Goal: Transaction & Acquisition: Purchase product/service

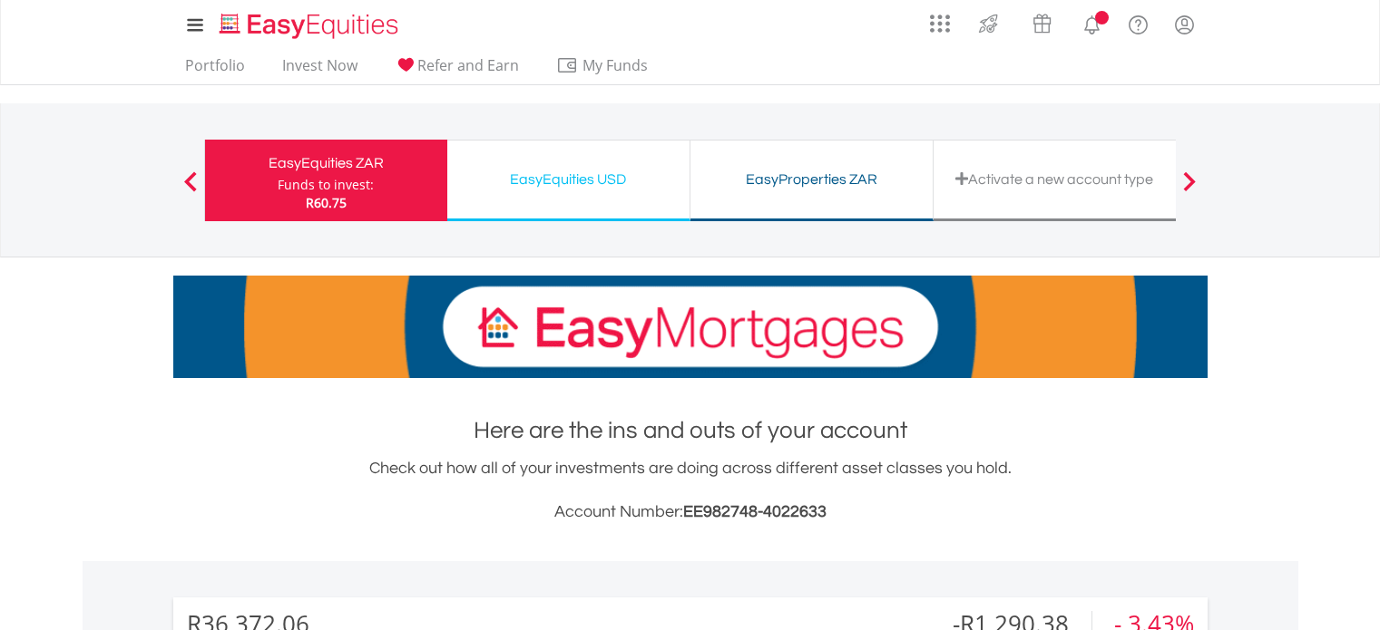
scroll to position [544, 0]
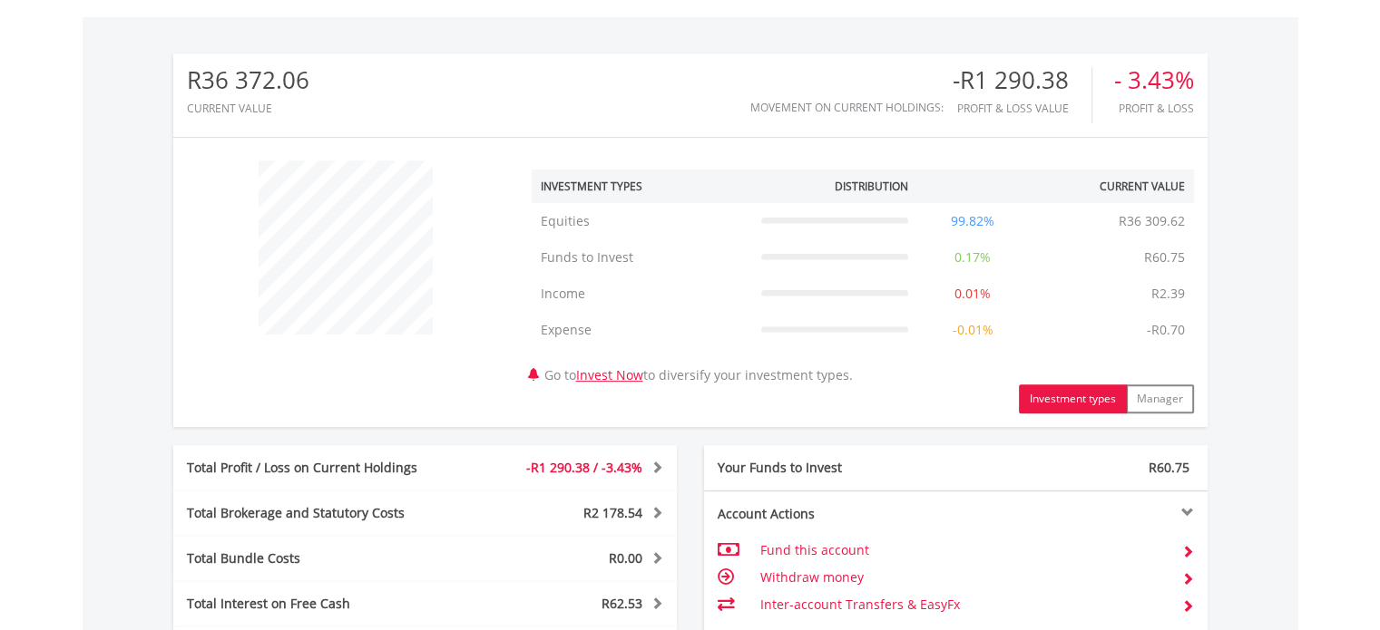
click at [437, 386] on div "﻿ Investment Types Distribution Current Value Show All Equities Equities R36 30…" at bounding box center [690, 282] width 1034 height 262
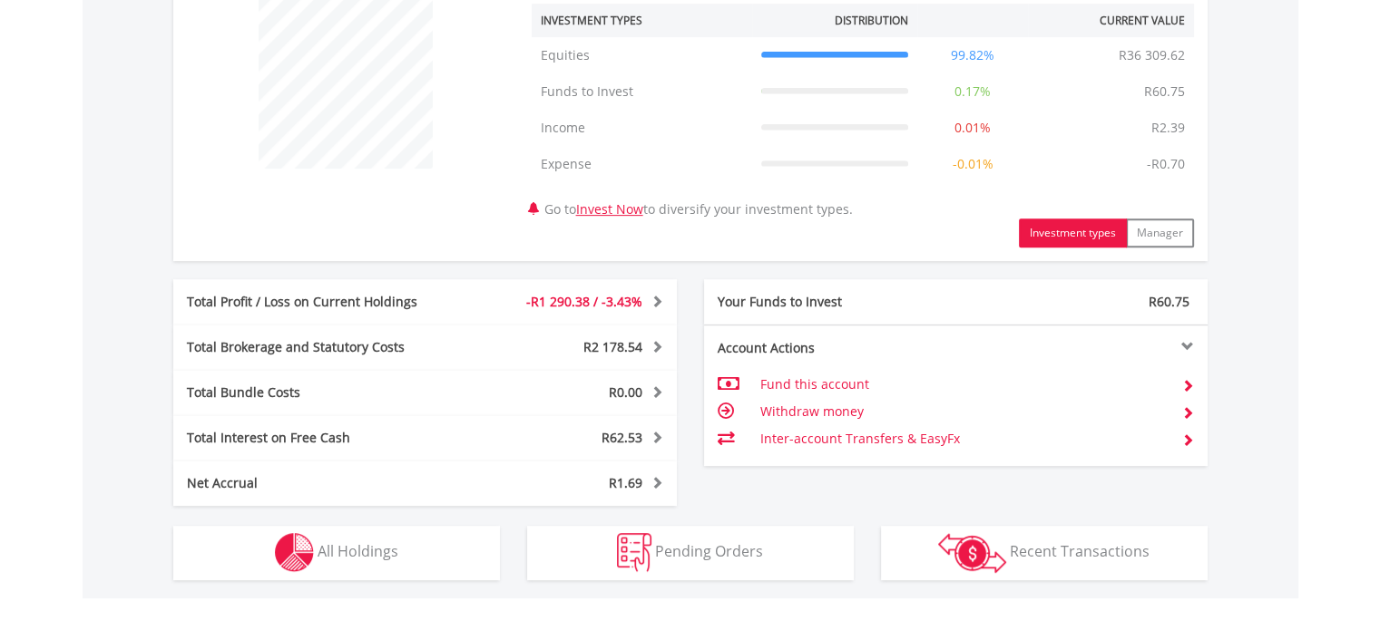
scroll to position [974, 0]
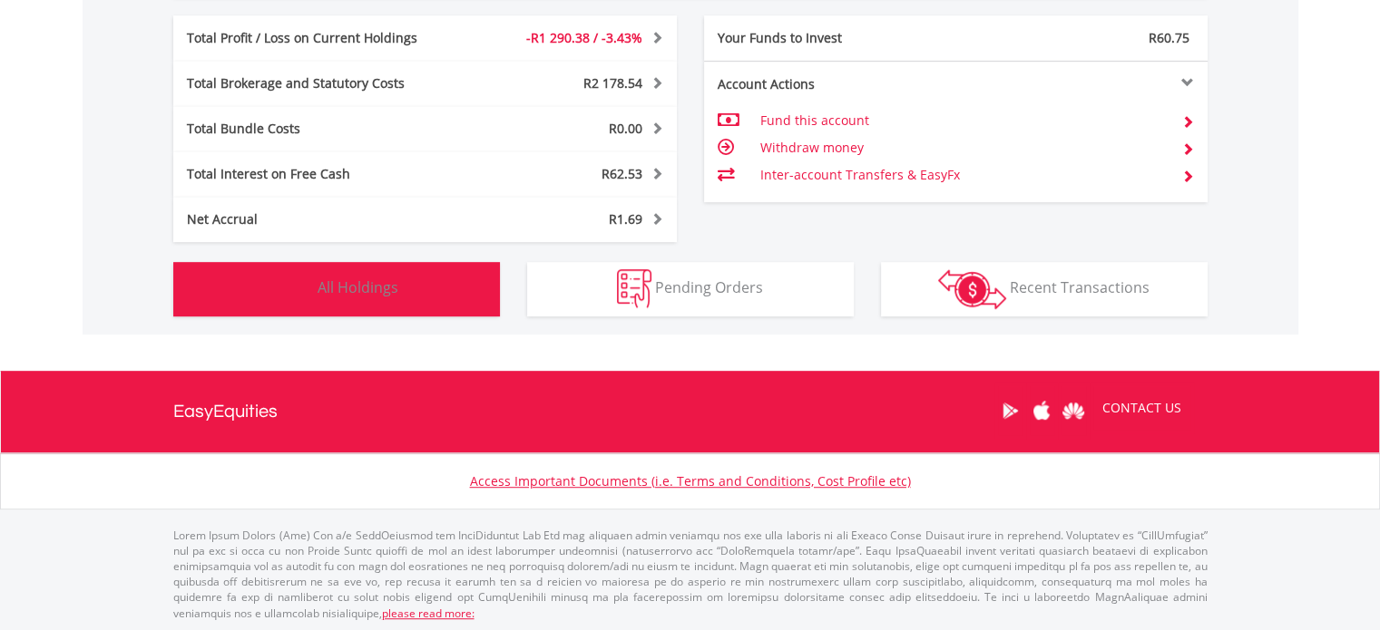
click at [399, 284] on button "Holdings All Holdings" at bounding box center [336, 289] width 327 height 54
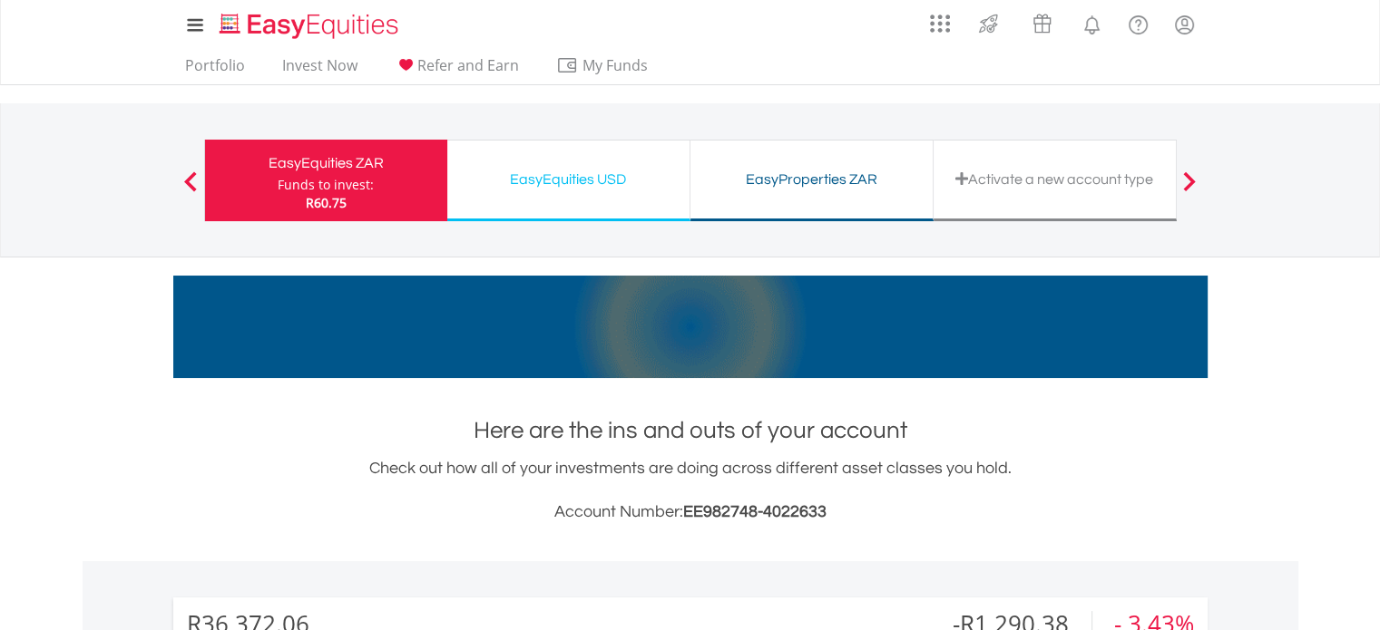
scroll to position [0, 0]
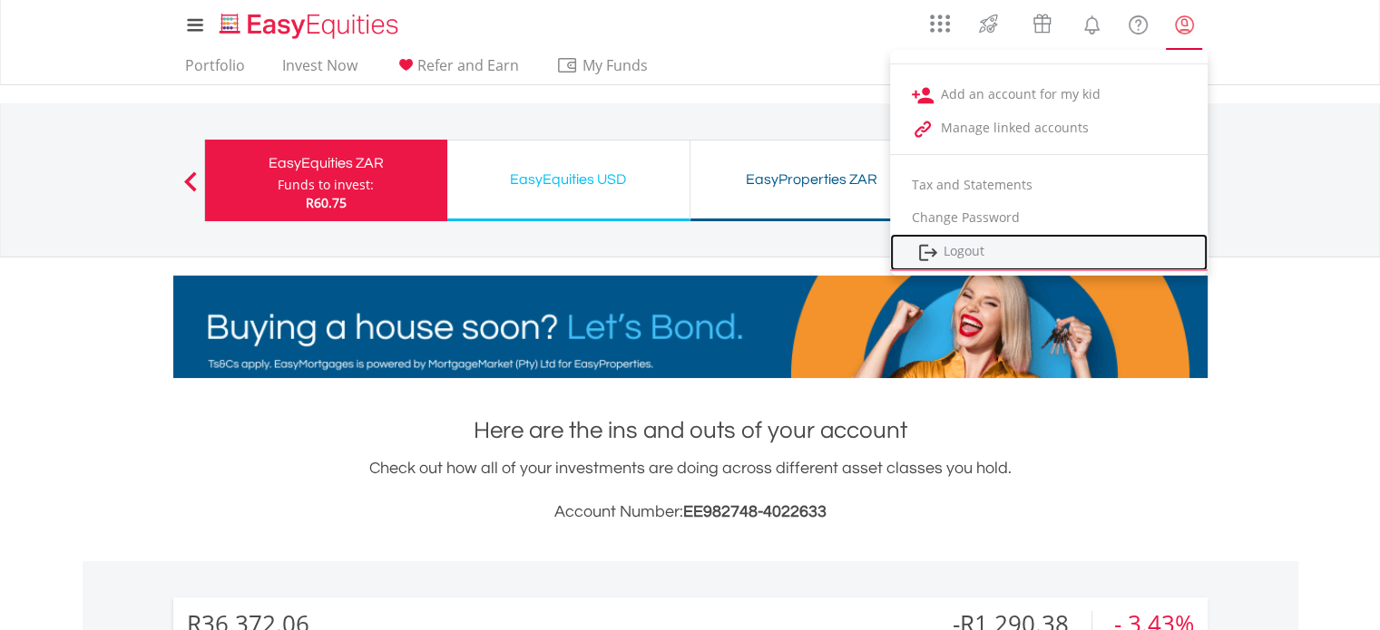
click at [953, 257] on link "Logout" at bounding box center [1049, 252] width 318 height 37
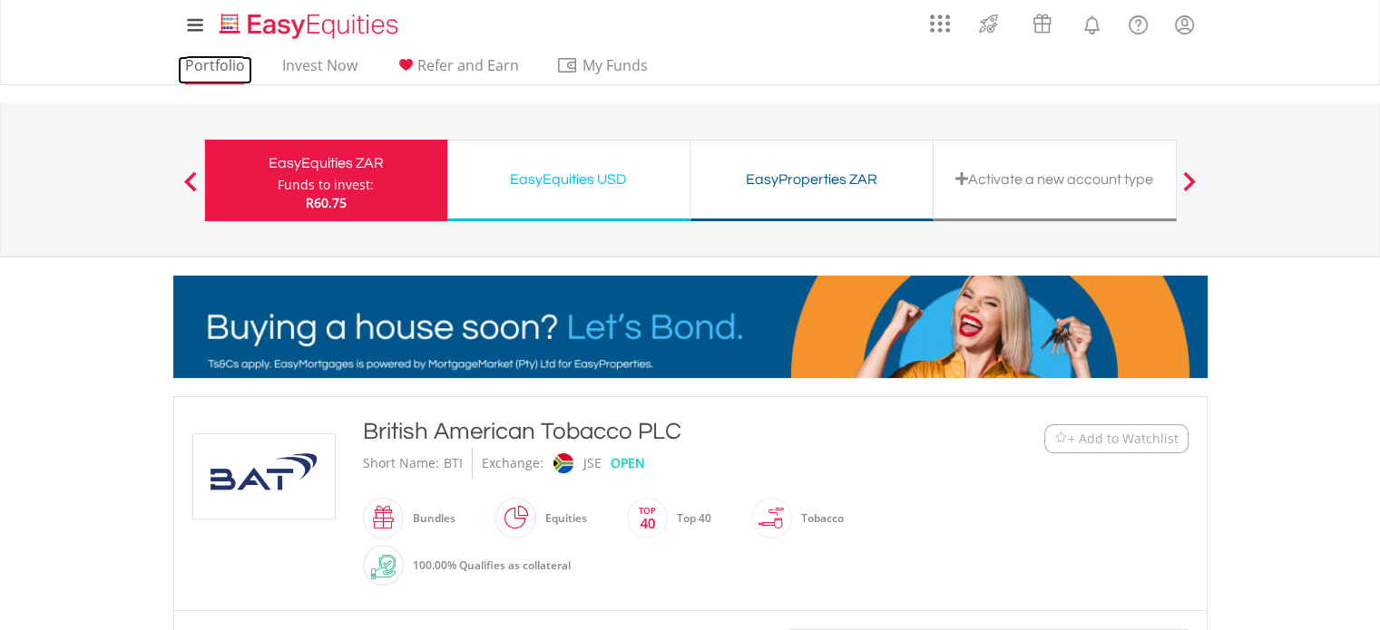
click at [214, 61] on link "Portfolio" at bounding box center [215, 70] width 74 height 28
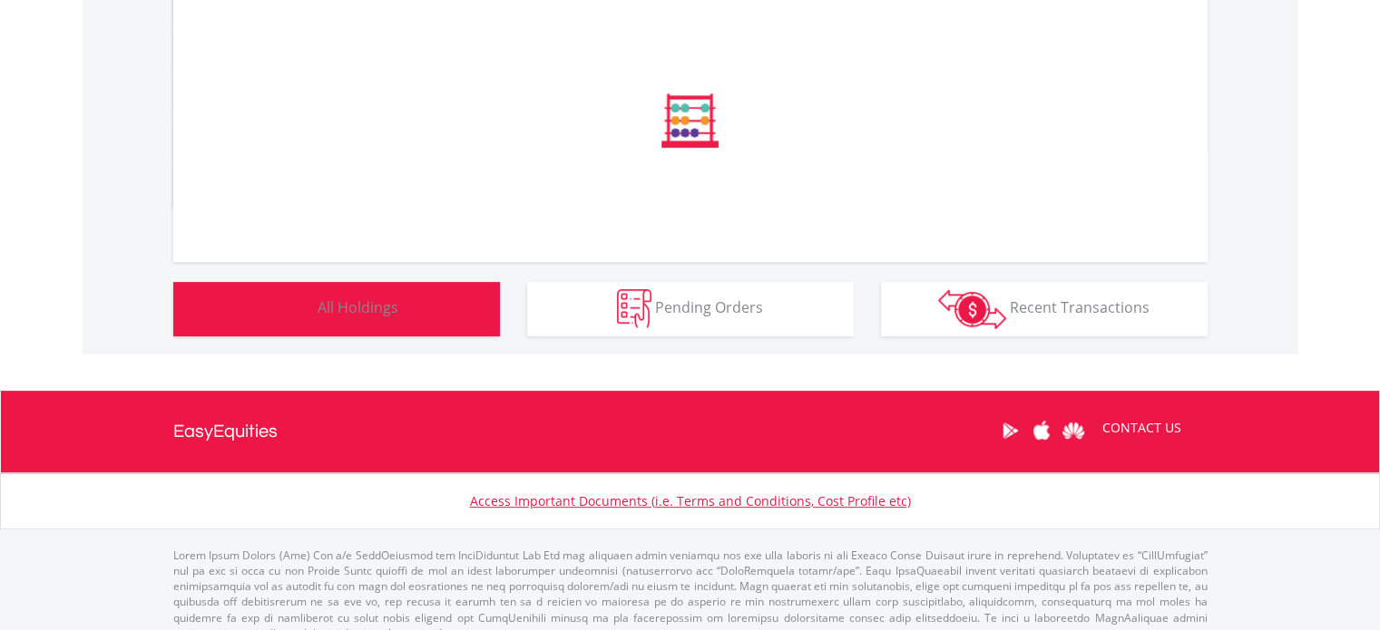
click at [392, 299] on button "Holdings All Holdings" at bounding box center [336, 309] width 327 height 54
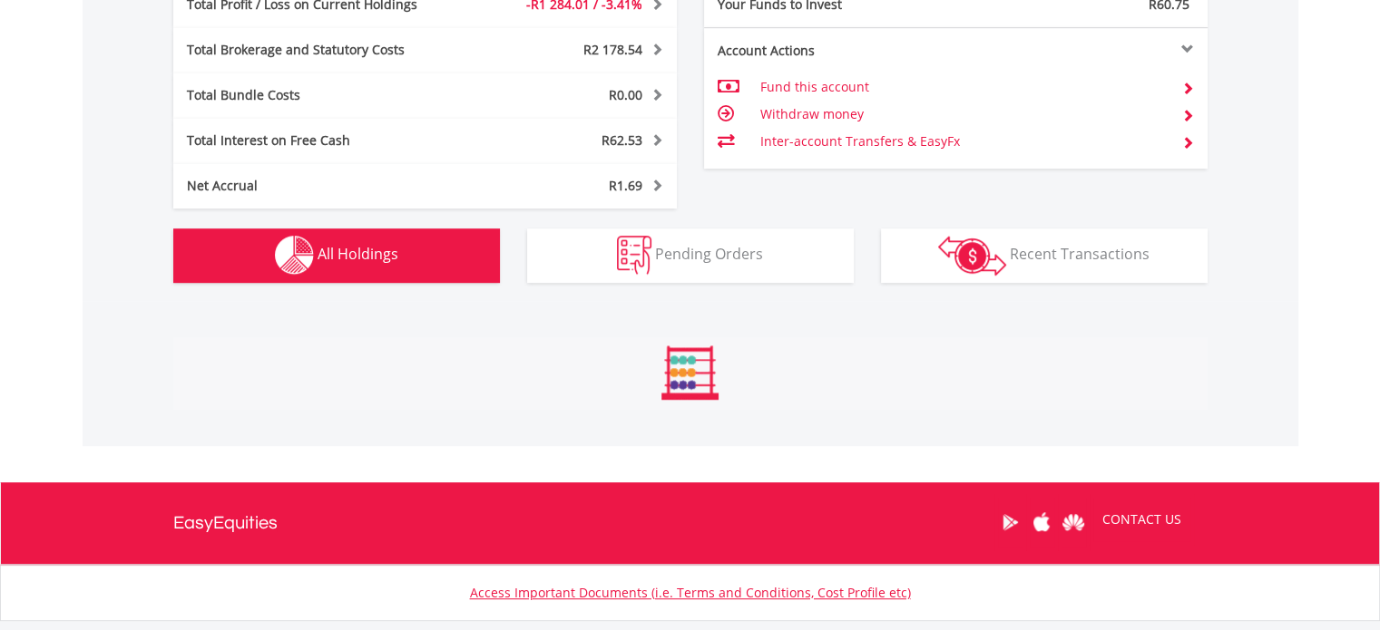
scroll to position [1344, 0]
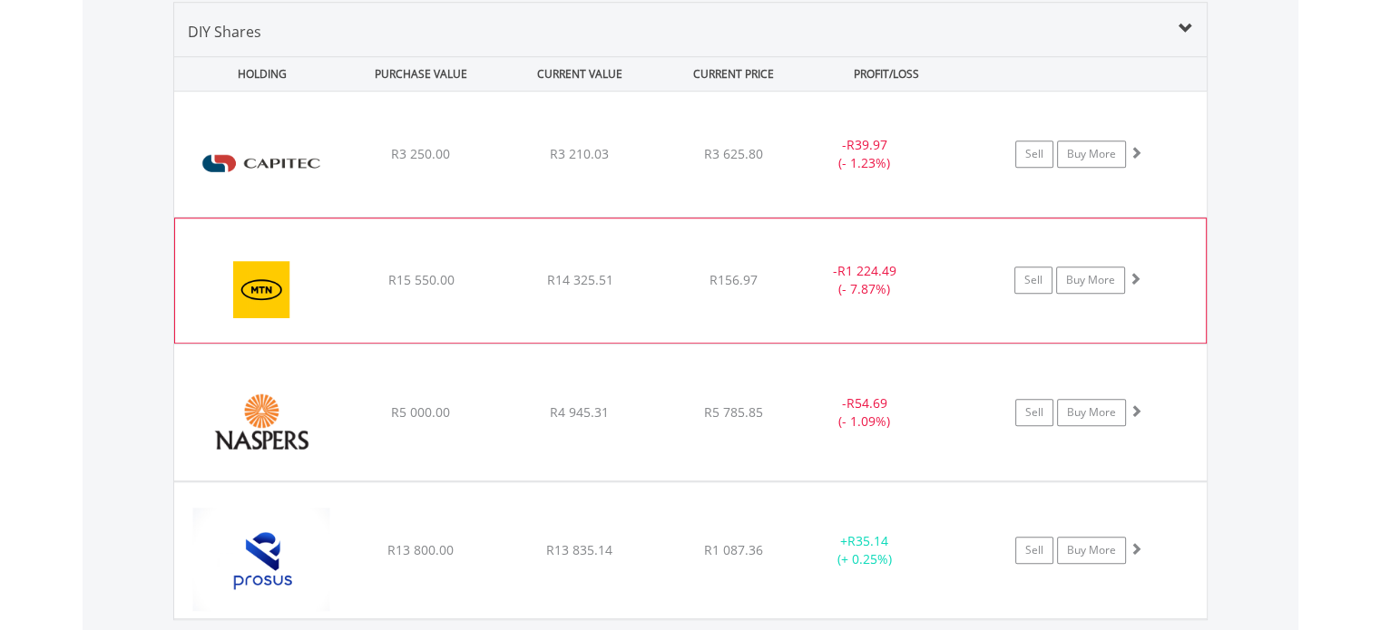
click at [436, 162] on span "R15 550.00" at bounding box center [420, 153] width 59 height 17
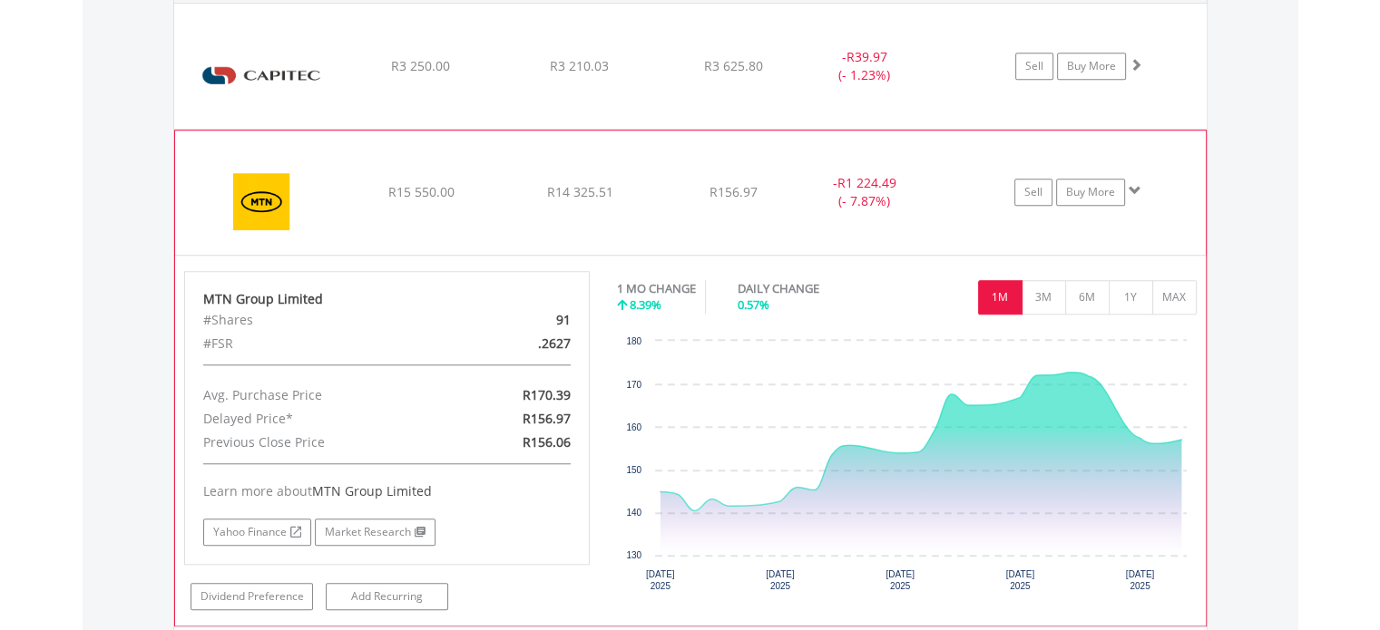
scroll to position [1434, 0]
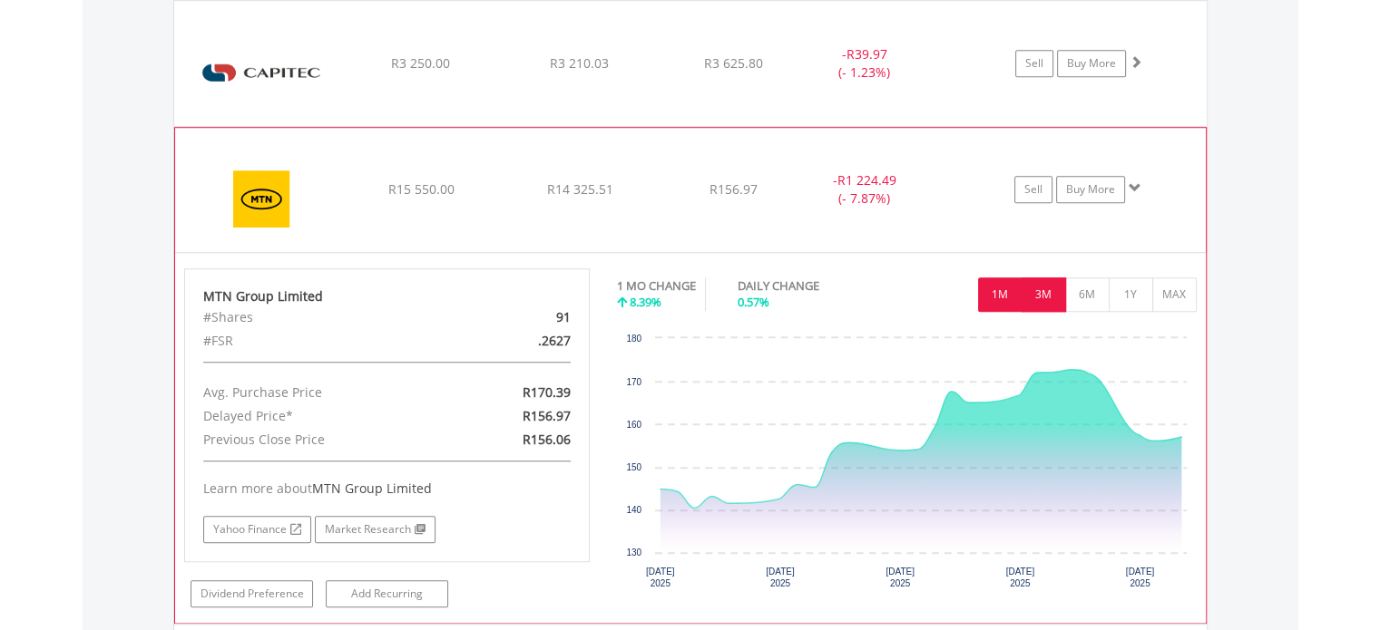
click at [1045, 294] on button "3M" at bounding box center [1043, 295] width 44 height 34
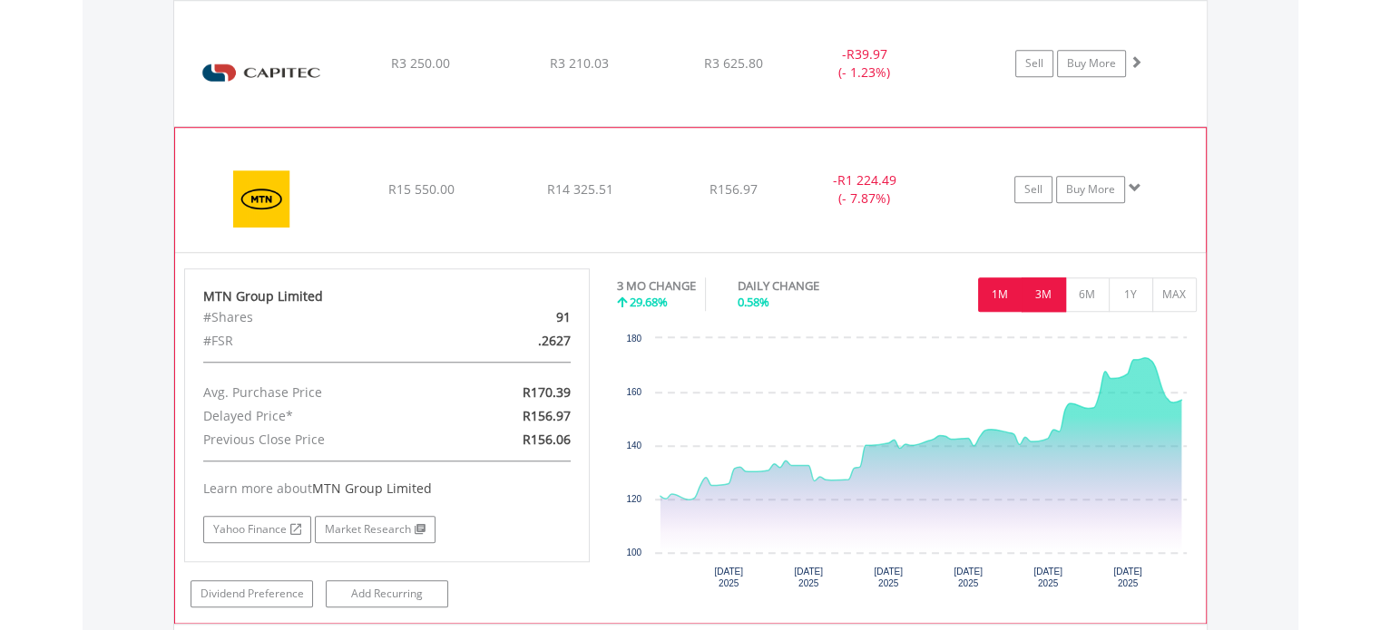
click at [1005, 293] on button "1M" at bounding box center [1000, 295] width 44 height 34
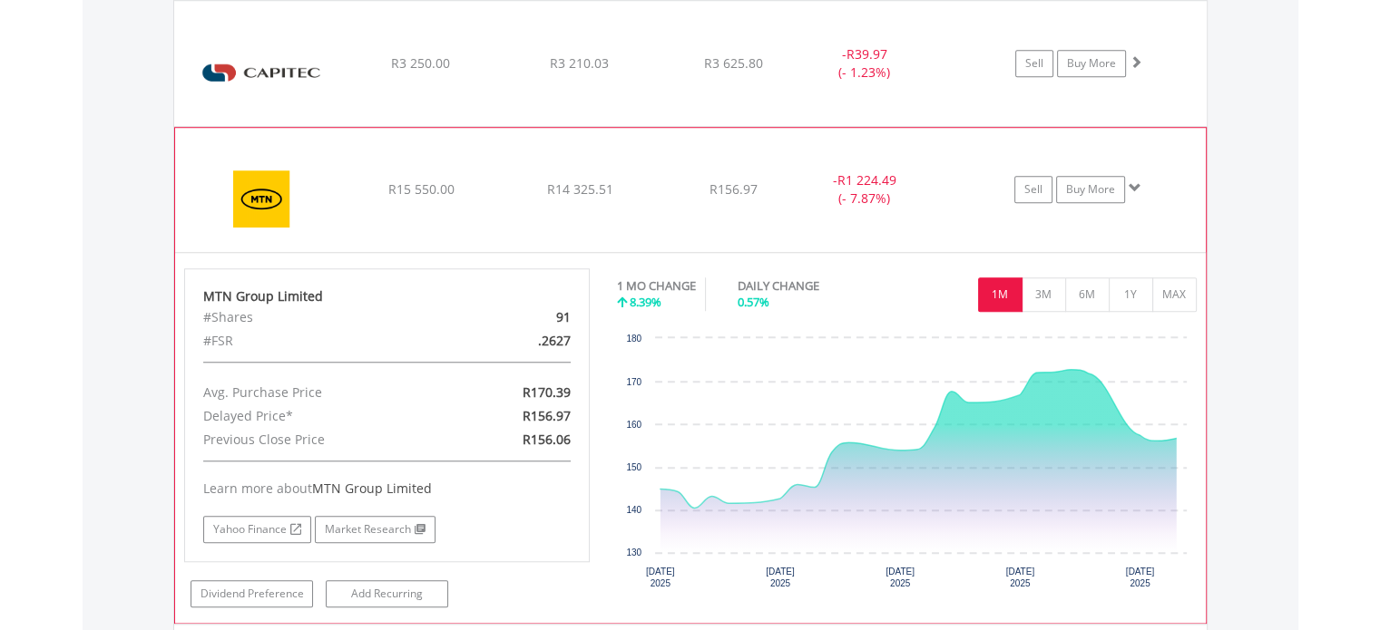
click at [482, 73] on div "R15 550.00" at bounding box center [420, 63] width 155 height 18
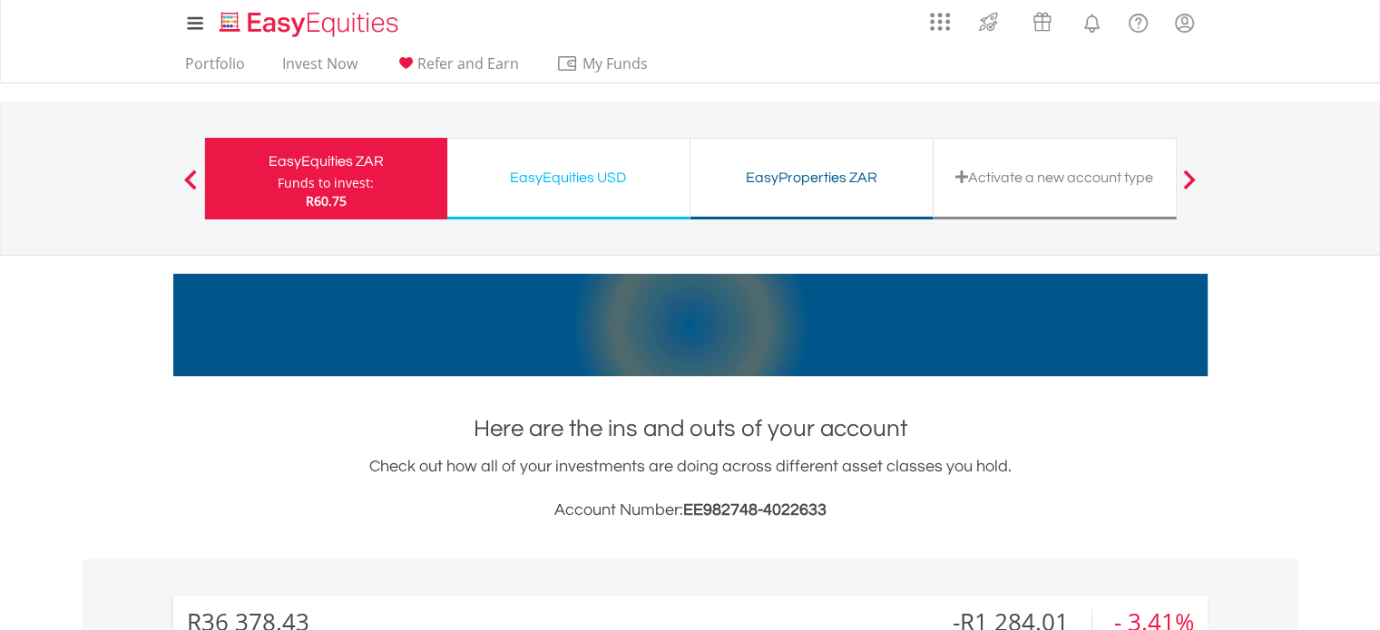
scroll to position [0, 0]
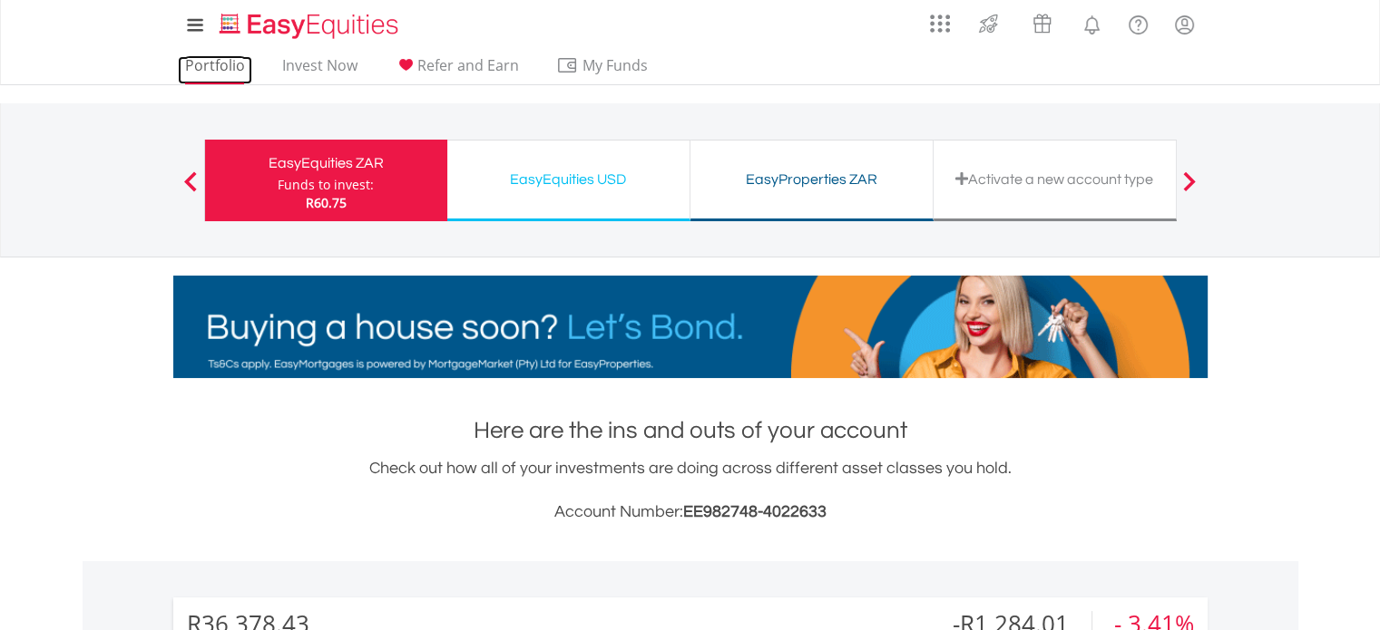
click at [207, 75] on link "Portfolio" at bounding box center [215, 70] width 74 height 28
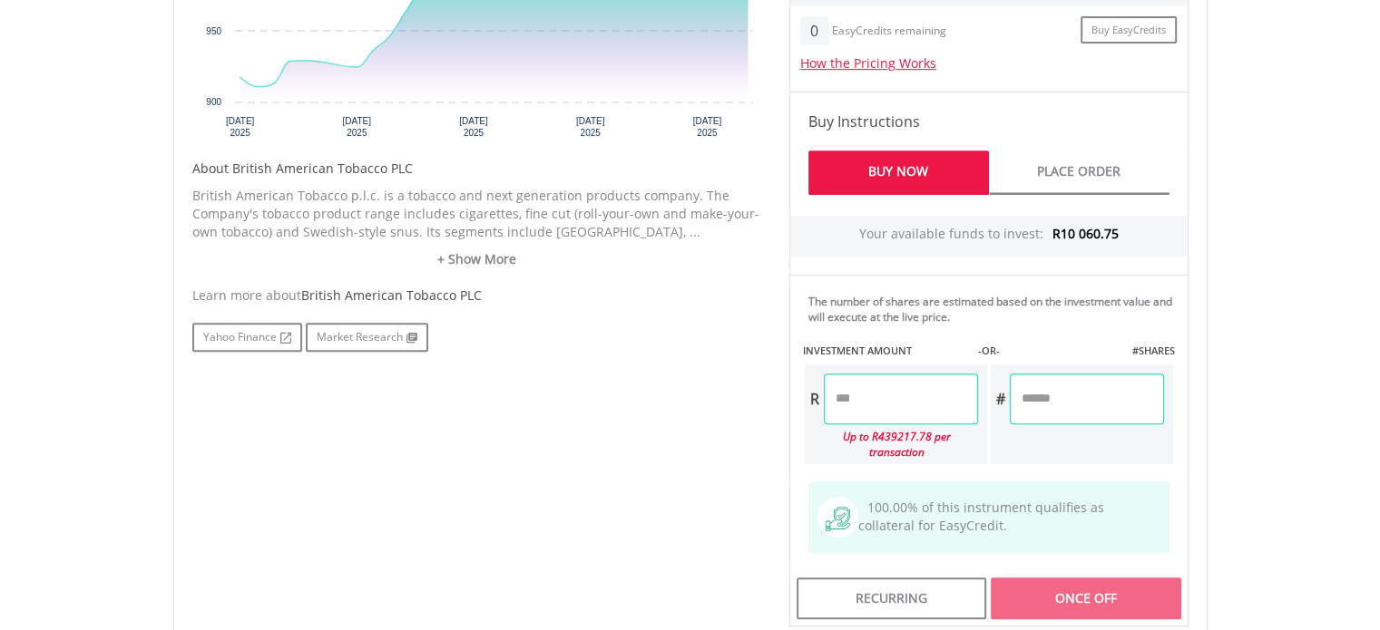
scroll to position [816, 0]
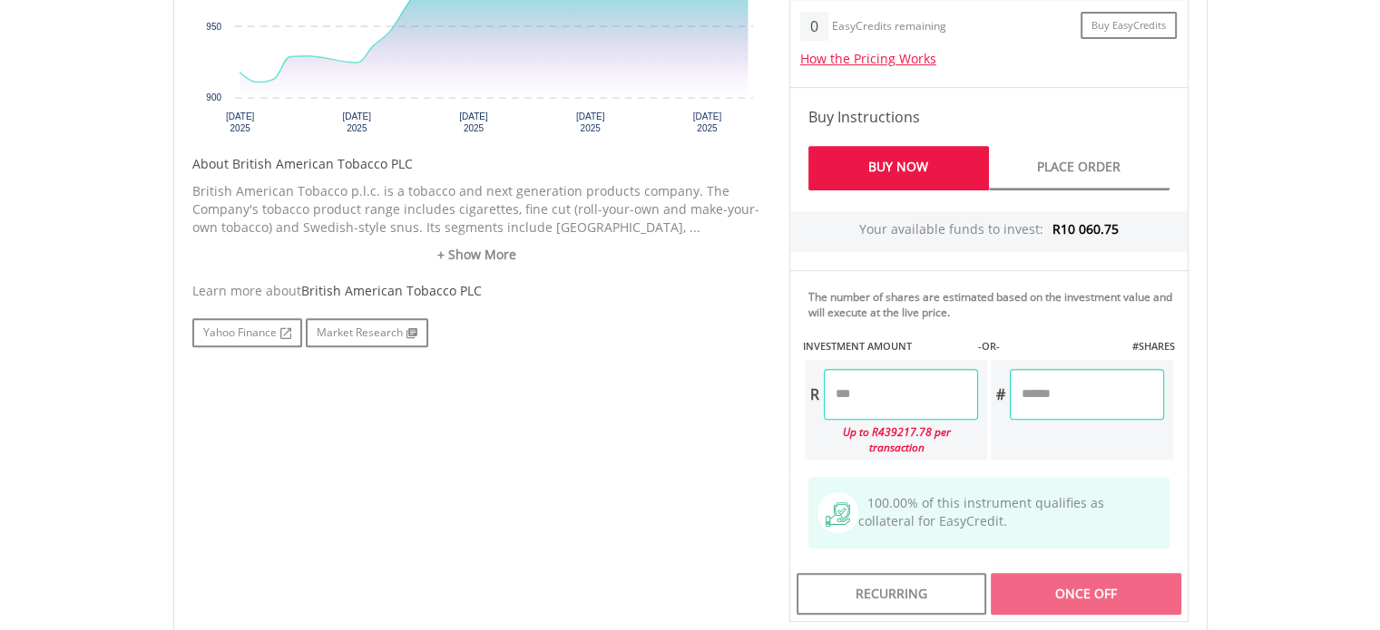
click at [914, 385] on input "number" at bounding box center [901, 394] width 154 height 51
type input "********"
type input "******"
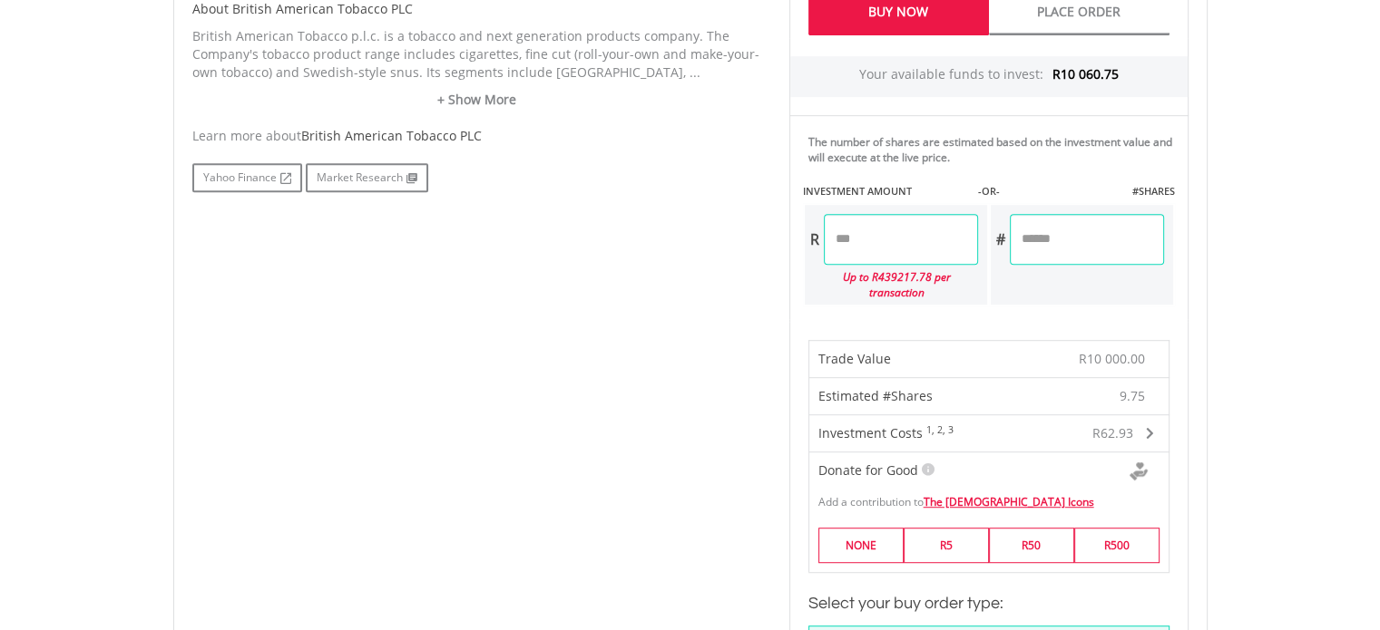
scroll to position [998, 0]
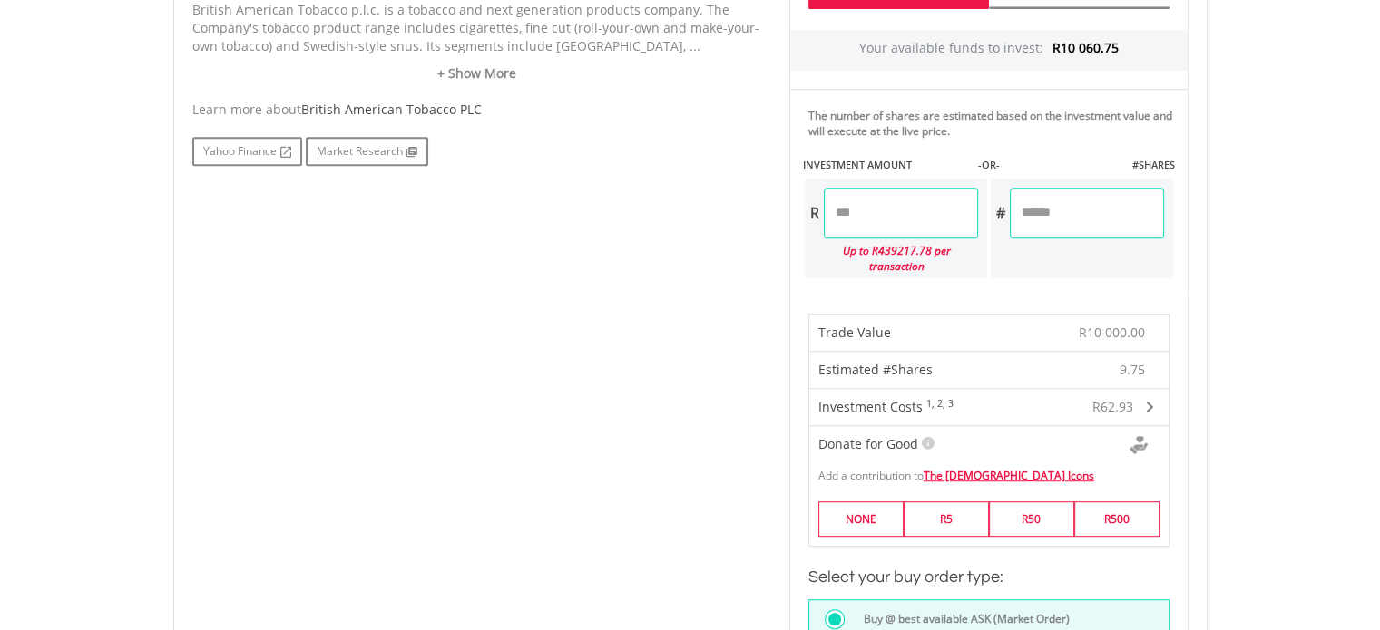
drag, startPoint x: 940, startPoint y: 220, endPoint x: 701, endPoint y: 191, distance: 240.2
click at [701, 191] on div "No chart available. 1 MO CHANGE 11.84% DAILY CHANGE 1.47% 1M 3M 6M 1Y MAX Chart…" at bounding box center [690, 338] width 1023 height 1412
type input "*******"
type input "******"
drag, startPoint x: 895, startPoint y: 212, endPoint x: 724, endPoint y: 201, distance: 171.8
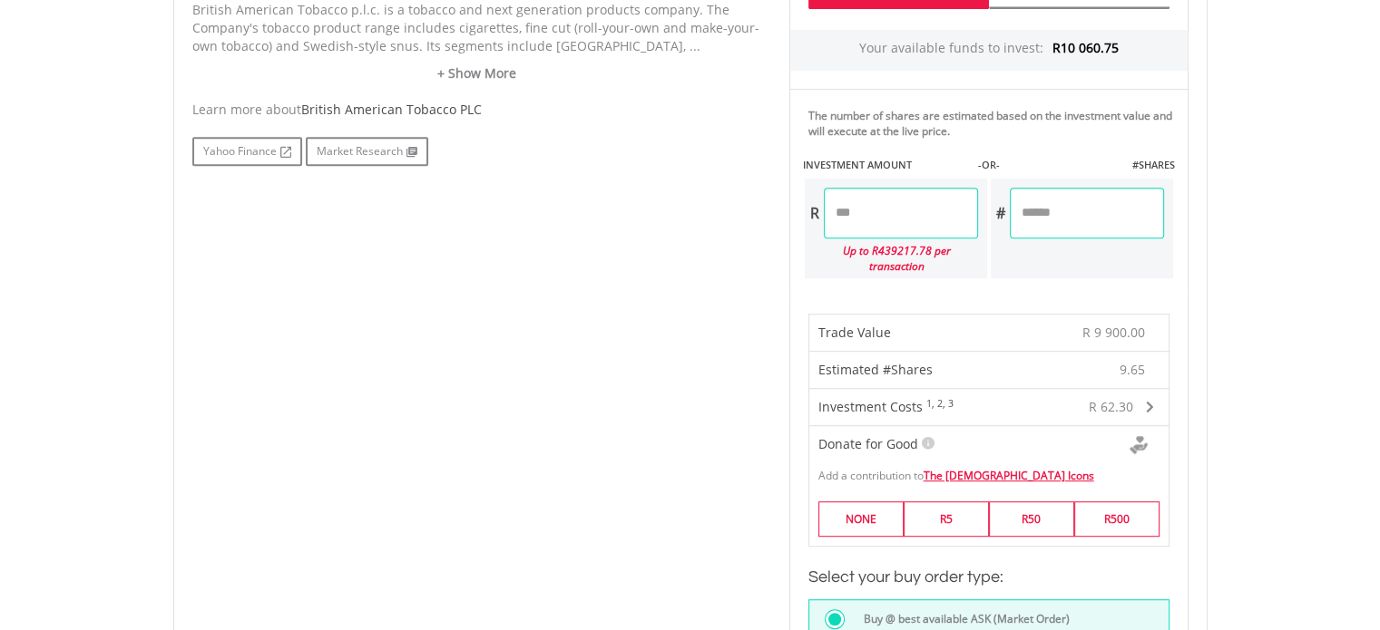
click at [724, 201] on div "No chart available. 1 MO CHANGE 11.84% DAILY CHANGE 1.47% 1M 3M 6M 1Y MAX Chart…" at bounding box center [690, 260] width 1023 height 1256
type input "*******"
type input "******"
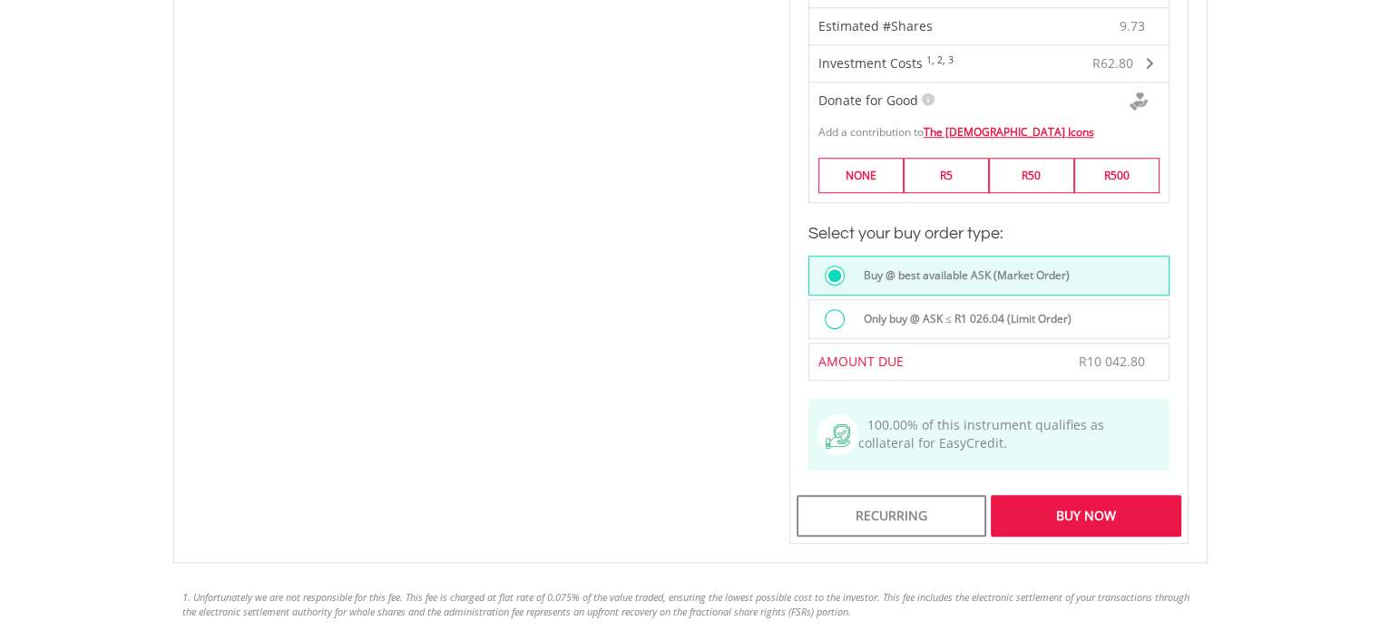
scroll to position [1361, 0]
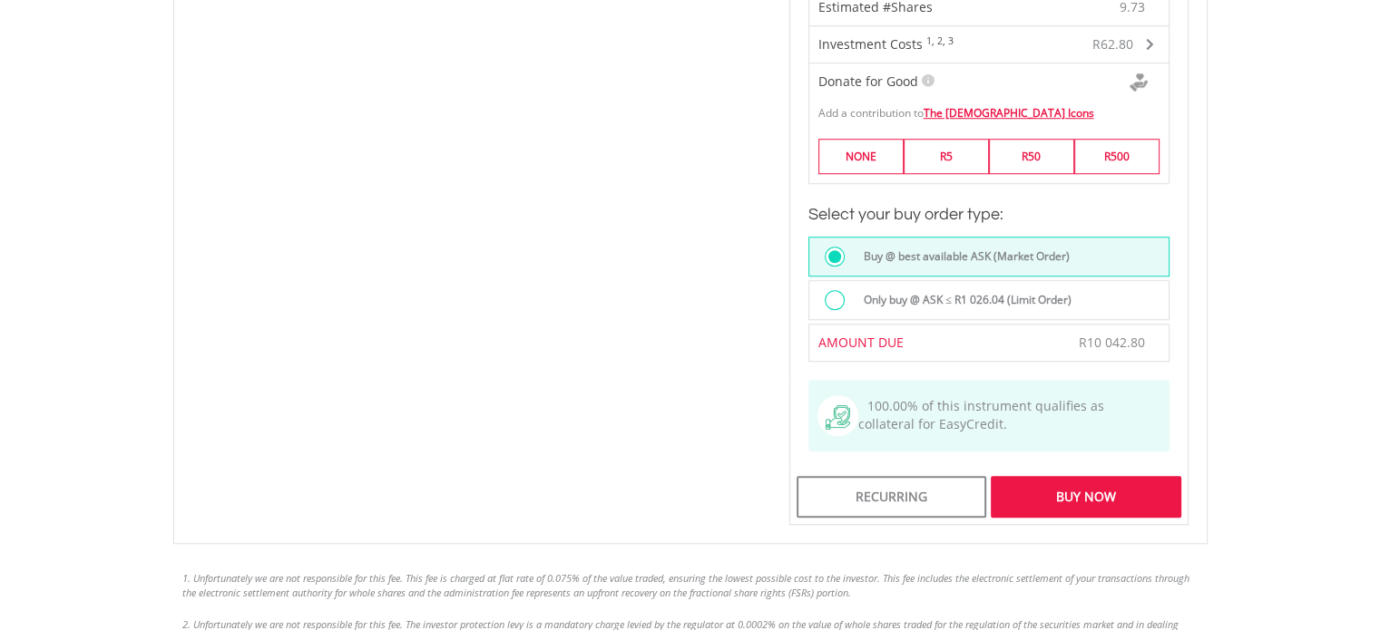
click at [1089, 476] on div "Buy Now" at bounding box center [1086, 497] width 190 height 42
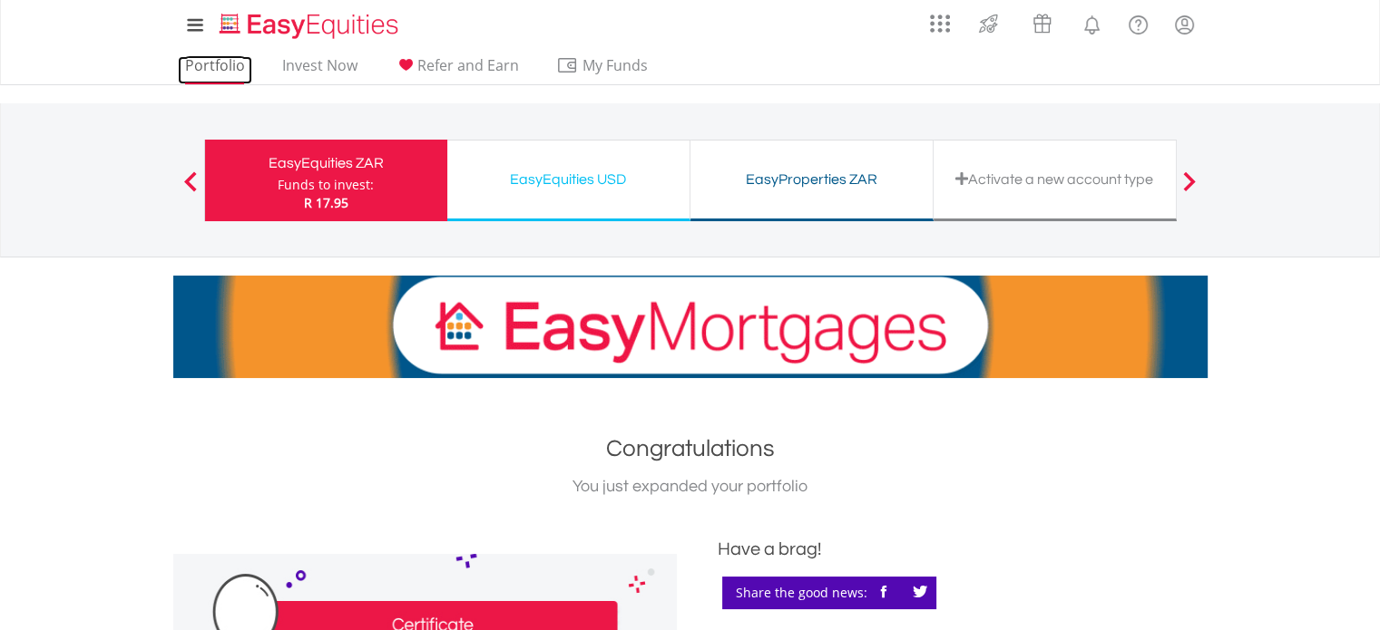
click at [219, 64] on link "Portfolio" at bounding box center [215, 70] width 74 height 28
